Goal: Task Accomplishment & Management: Manage account settings

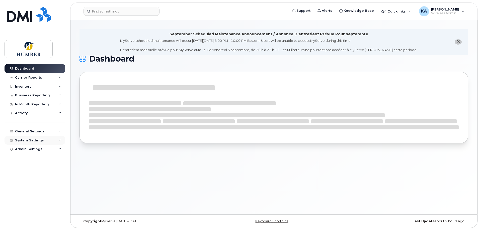
click at [35, 139] on div "System Settings" at bounding box center [29, 141] width 29 height 4
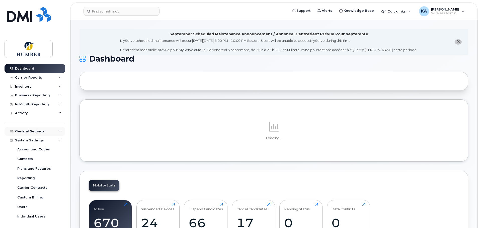
click at [36, 131] on div "General Settings" at bounding box center [30, 132] width 30 height 4
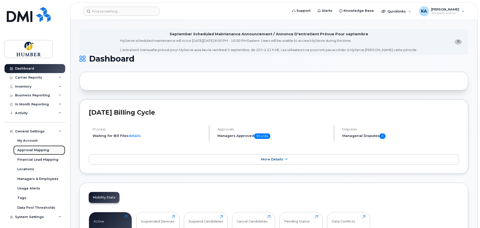
click at [32, 153] on link "Approval Mapping" at bounding box center [39, 151] width 52 height 10
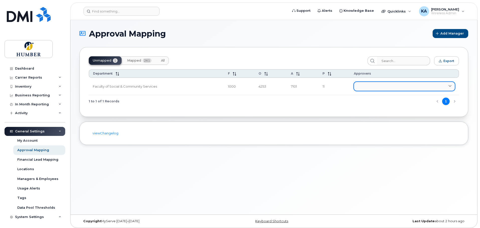
click at [356, 86] on link at bounding box center [404, 86] width 101 height 9
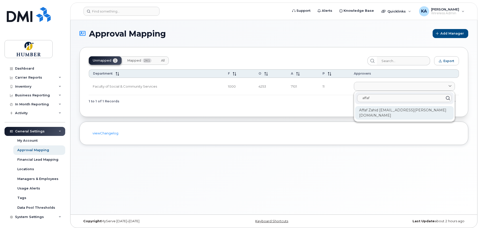
type input "affaf"
click at [371, 109] on div "Affaf Zahid affaf.zahid@humber.ca" at bounding box center [404, 113] width 99 height 14
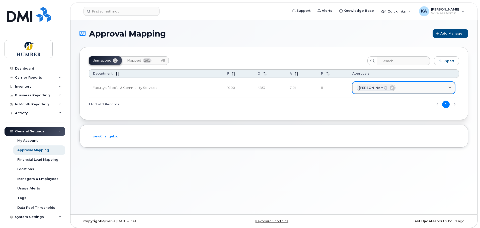
click at [396, 89] on div "Affaf Zahid" at bounding box center [404, 88] width 94 height 7
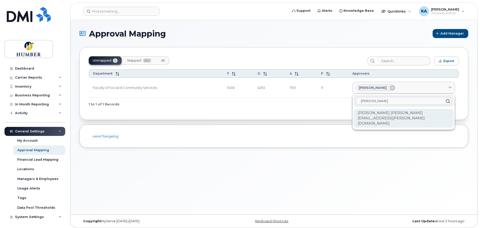
type input "joanna"
click at [386, 113] on div "Joanna Amirault joanna.amirault@humber.ca" at bounding box center [404, 118] width 100 height 19
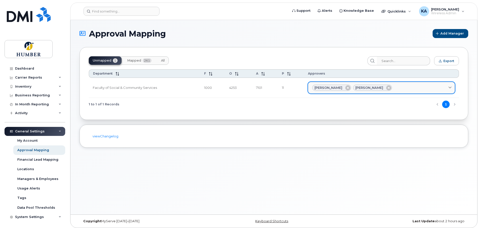
click at [397, 87] on div "Affaf Zahid Joanna Amirault" at bounding box center [381, 88] width 138 height 7
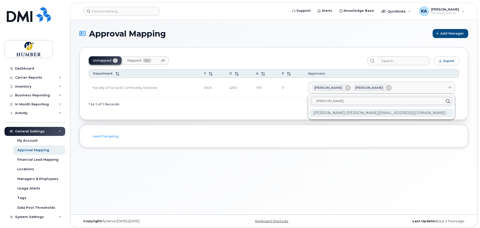
type input "tatia"
click at [366, 112] on div "Tatiana Dobrovolska tatiana.dobrovolska@humber.ca" at bounding box center [381, 113] width 144 height 8
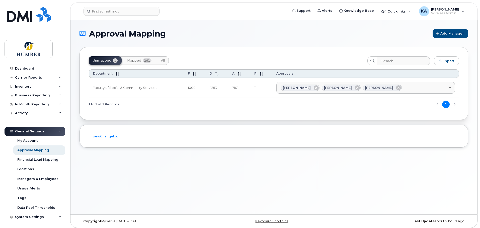
scroll to position [3, 0]
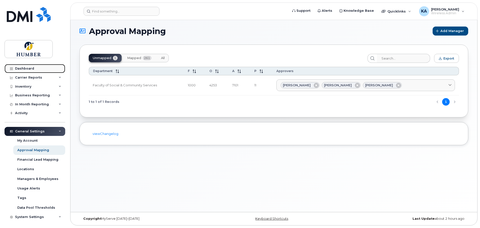
click at [26, 69] on div "Dashboard" at bounding box center [24, 69] width 19 height 4
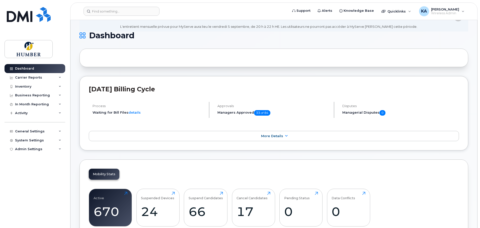
scroll to position [33, 0]
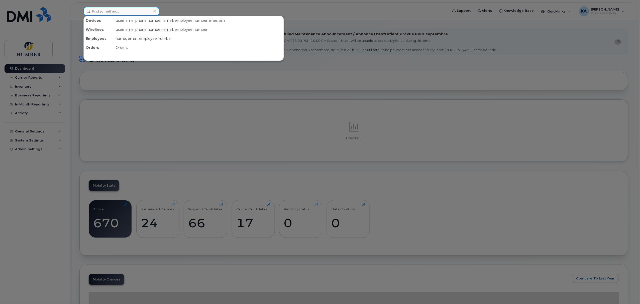
click at [118, 13] on input at bounding box center [122, 11] width 76 height 9
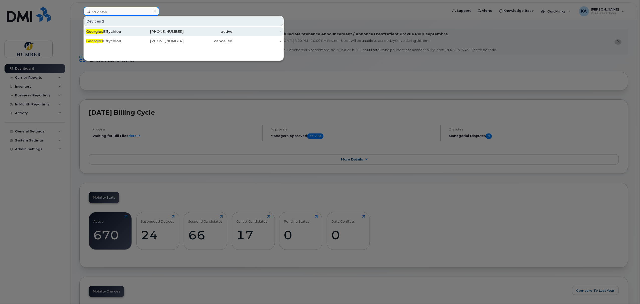
type input "georgios"
click at [165, 31] on div "416-580-6841" at bounding box center [159, 31] width 49 height 5
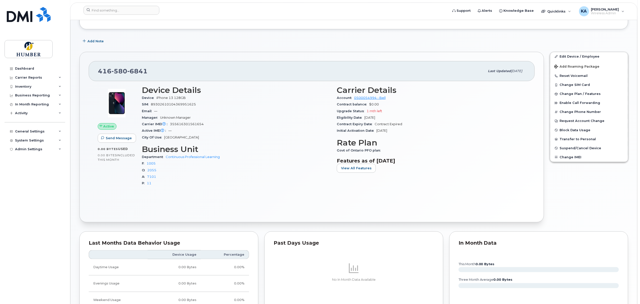
scroll to position [115, 0]
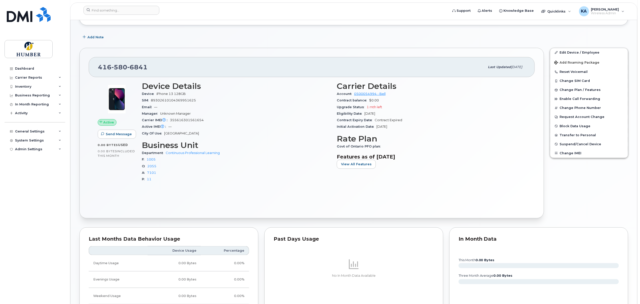
click at [361, 43] on div "Suspension Candidate This device hasn't had any usage for 2 months Tags List Ad…" at bounding box center [353, 180] width 549 height 444
click at [140, 10] on input at bounding box center [122, 10] width 76 height 9
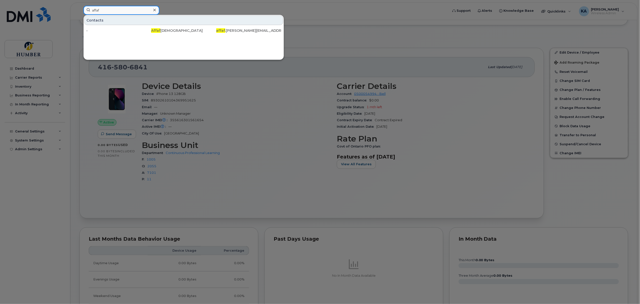
drag, startPoint x: 121, startPoint y: 9, endPoint x: 87, endPoint y: 8, distance: 34.1
click at [87, 8] on input "affaf" at bounding box center [122, 10] width 76 height 9
type input "shannon brown"
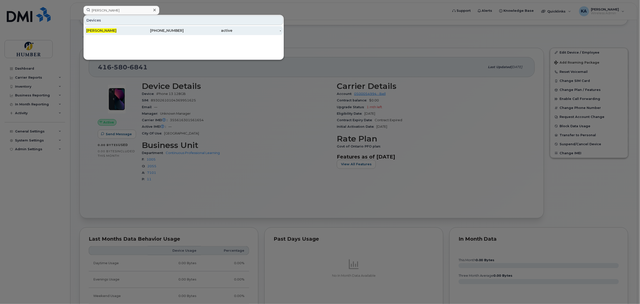
click at [107, 31] on span "[PERSON_NAME]" at bounding box center [101, 30] width 30 height 5
